Goal: Use online tool/utility: Utilize a website feature to perform a specific function

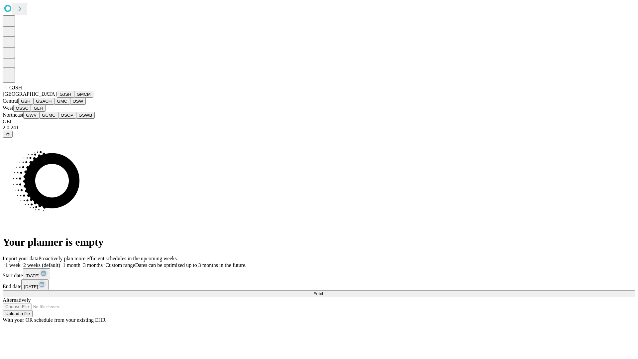
click at [57, 98] on button "GJSH" at bounding box center [65, 94] width 17 height 7
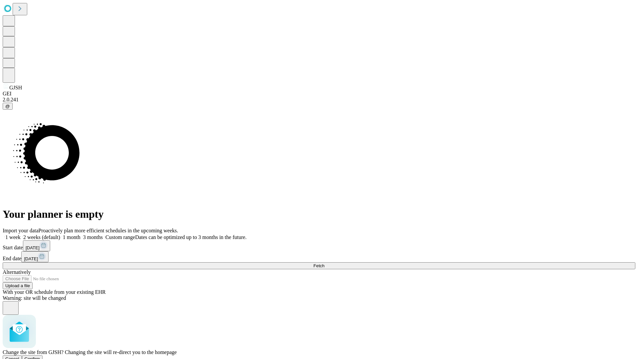
click at [40, 356] on span "Confirm" at bounding box center [33, 358] width 16 height 5
click at [21, 234] on label "1 week" at bounding box center [12, 237] width 18 height 6
click at [324, 263] on span "Fetch" at bounding box center [318, 265] width 11 height 5
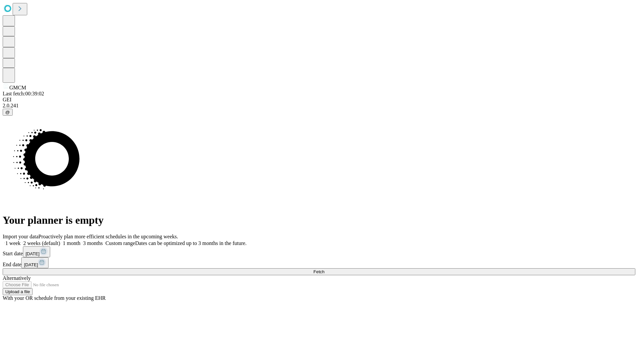
click at [21, 240] on label "1 week" at bounding box center [12, 243] width 18 height 6
click at [324, 269] on span "Fetch" at bounding box center [318, 271] width 11 height 5
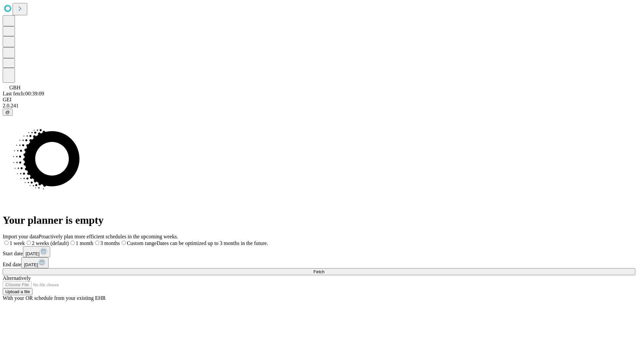
click at [25, 240] on label "1 week" at bounding box center [14, 243] width 22 height 6
click at [324, 269] on span "Fetch" at bounding box center [318, 271] width 11 height 5
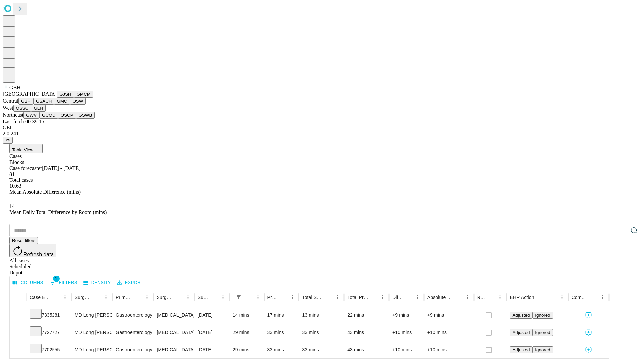
click at [51, 105] on button "GSACH" at bounding box center [43, 101] width 21 height 7
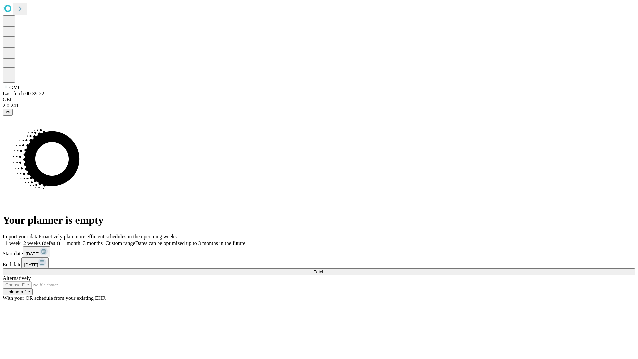
click at [21, 240] on label "1 week" at bounding box center [12, 243] width 18 height 6
click at [324, 269] on span "Fetch" at bounding box center [318, 271] width 11 height 5
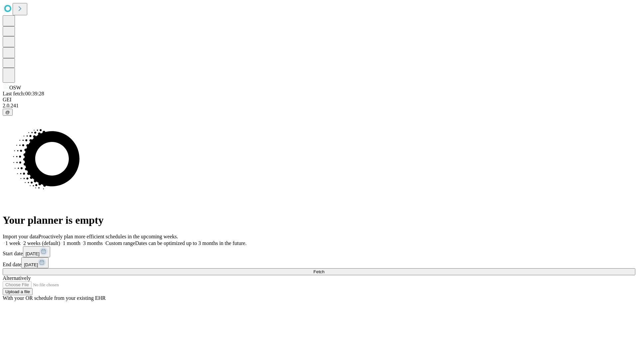
click at [21, 240] on label "1 week" at bounding box center [12, 243] width 18 height 6
click at [324, 269] on span "Fetch" at bounding box center [318, 271] width 11 height 5
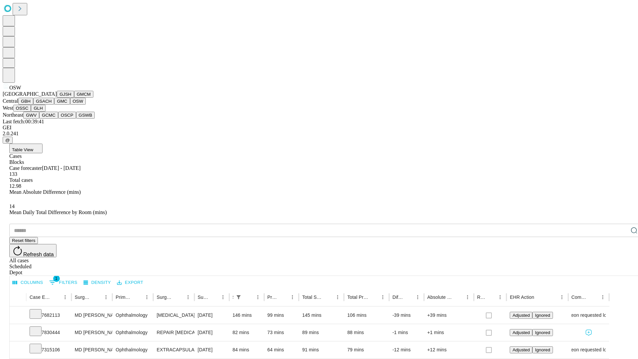
click at [31, 112] on button "OSSC" at bounding box center [22, 108] width 18 height 7
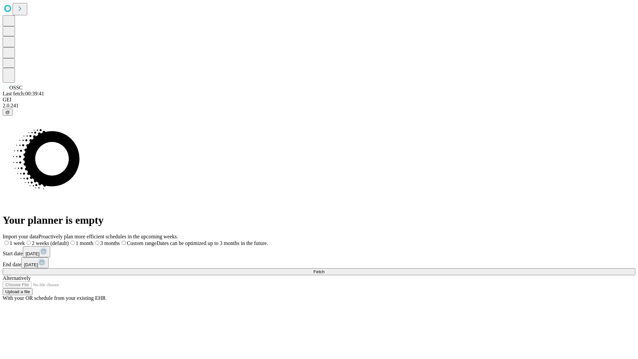
click at [25, 240] on label "1 week" at bounding box center [14, 243] width 22 height 6
click at [324, 269] on span "Fetch" at bounding box center [318, 271] width 11 height 5
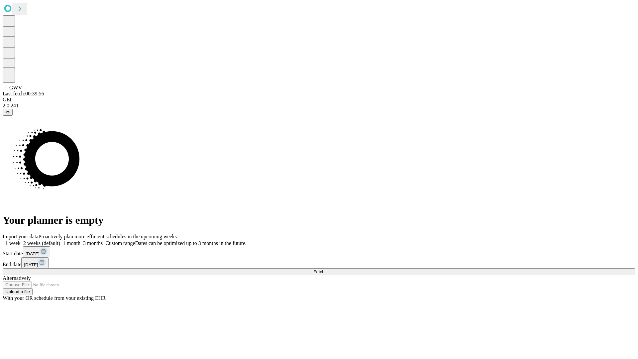
click at [21, 240] on label "1 week" at bounding box center [12, 243] width 18 height 6
click at [324, 269] on span "Fetch" at bounding box center [318, 271] width 11 height 5
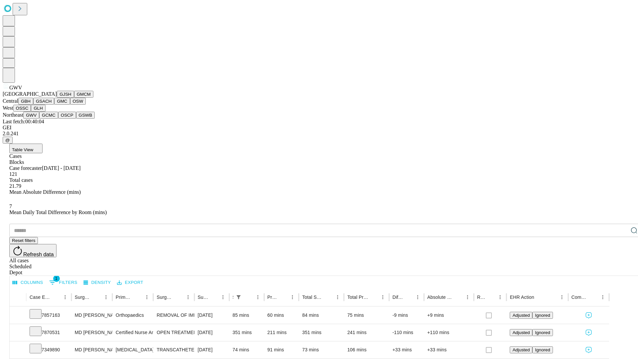
click at [51, 119] on button "GCMC" at bounding box center [48, 115] width 19 height 7
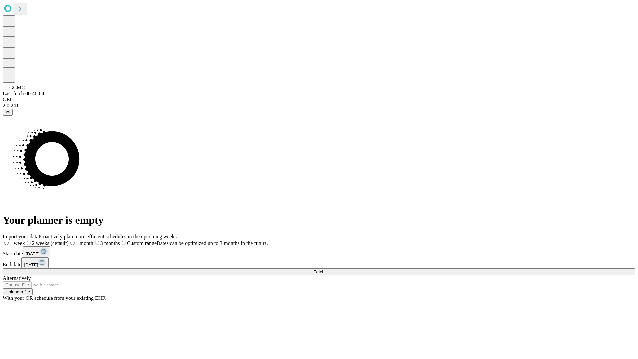
click at [324, 269] on span "Fetch" at bounding box center [318, 271] width 11 height 5
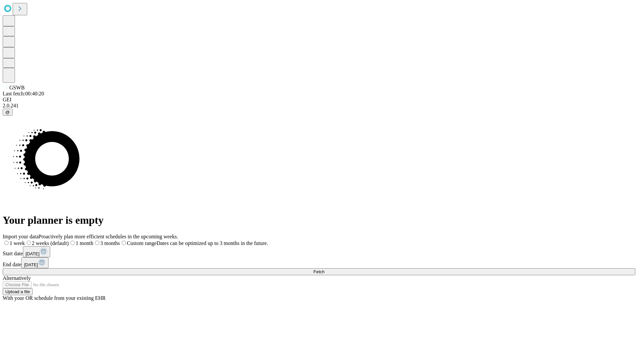
click at [25, 240] on label "1 week" at bounding box center [14, 243] width 22 height 6
click at [324, 269] on span "Fetch" at bounding box center [318, 271] width 11 height 5
